Goal: Check status: Check status

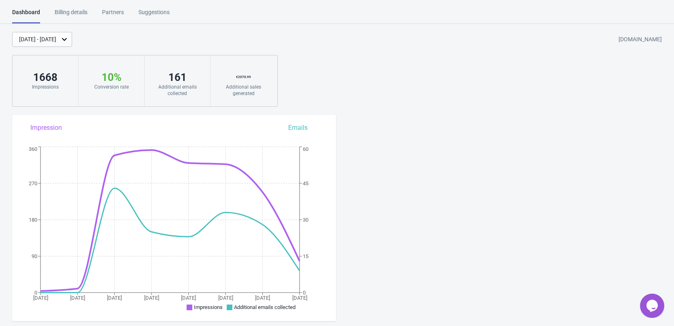
click at [56, 40] on div "[DATE] - [DATE]" at bounding box center [37, 39] width 37 height 9
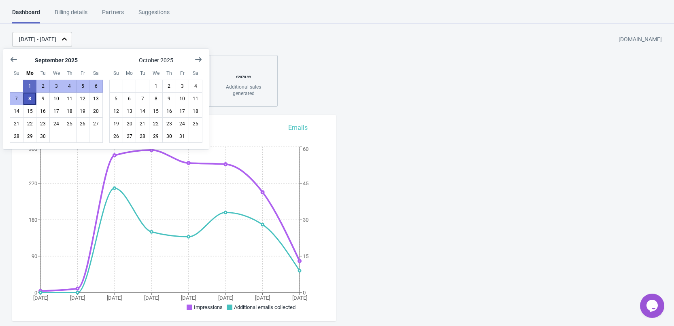
click at [24, 104] on button "8" at bounding box center [30, 98] width 14 height 13
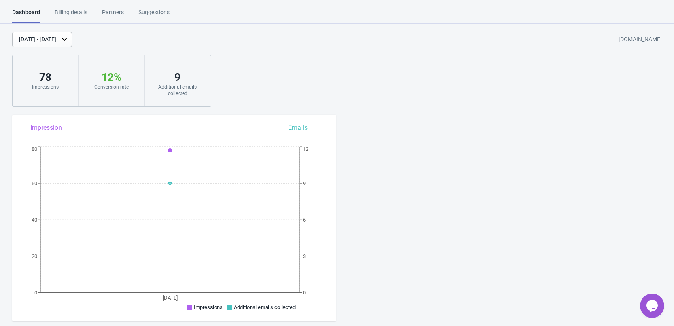
click at [68, 38] on icon at bounding box center [64, 39] width 8 height 8
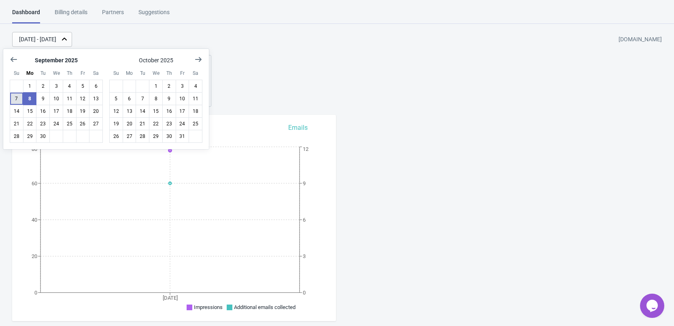
click at [19, 95] on button "7" at bounding box center [17, 98] width 14 height 13
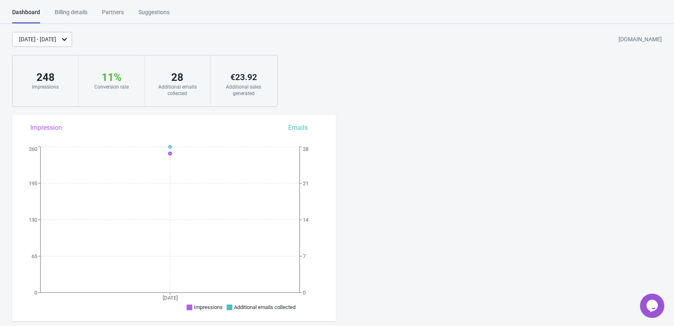
click at [68, 38] on icon at bounding box center [64, 39] width 8 height 8
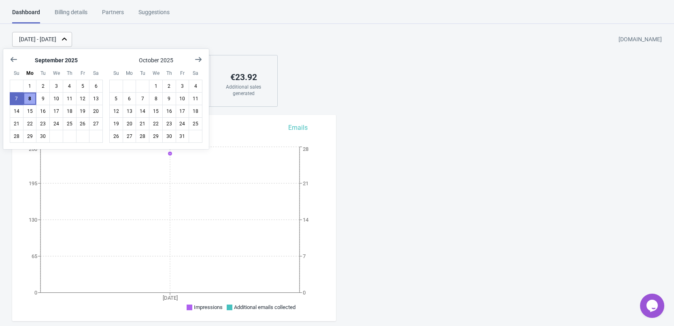
click at [33, 97] on button "8" at bounding box center [30, 98] width 14 height 13
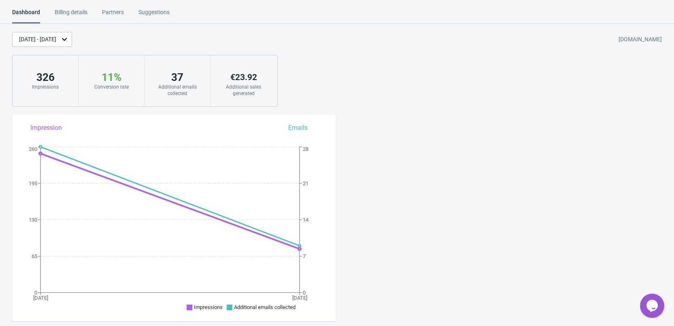
click at [72, 37] on div "[DATE] - [DATE]" at bounding box center [42, 39] width 60 height 15
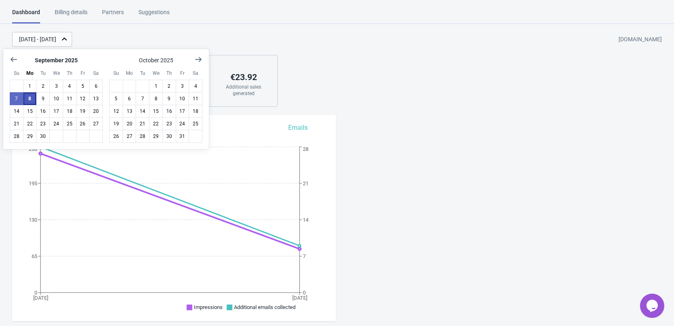
click at [34, 100] on button "8" at bounding box center [30, 98] width 14 height 13
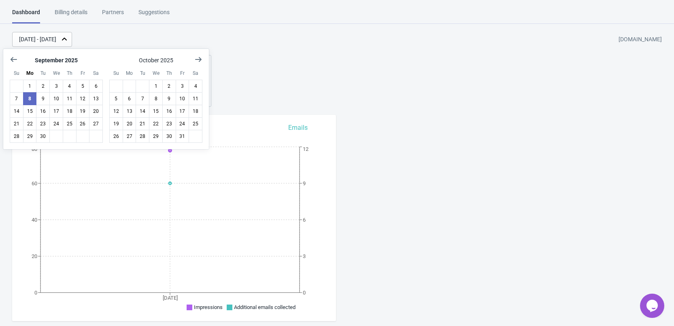
click at [157, 34] on div "[DATE] - [DATE] [DOMAIN_NAME]" at bounding box center [343, 39] width 662 height 15
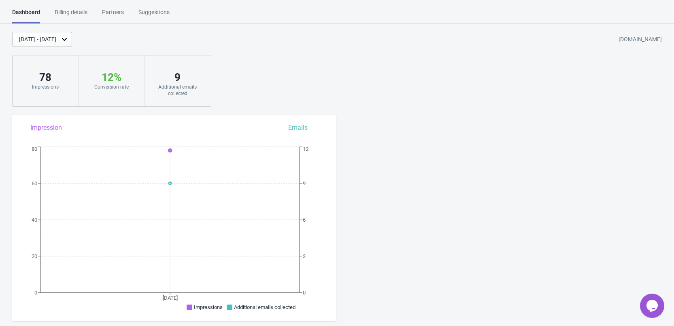
click at [68, 38] on icon at bounding box center [64, 39] width 8 height 8
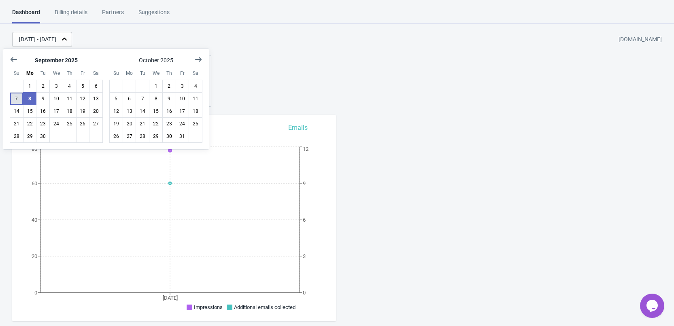
click at [14, 100] on button "7" at bounding box center [17, 98] width 14 height 13
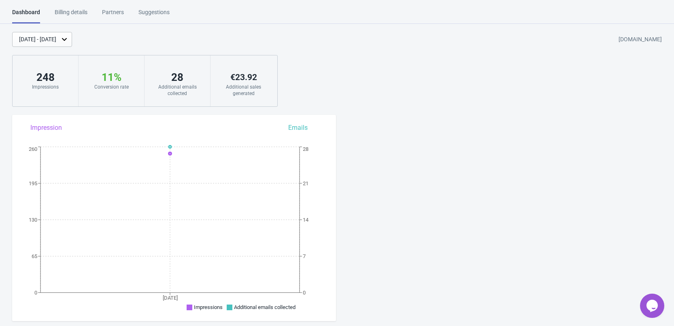
scroll to position [25, 0]
